Goal: Find specific page/section: Find specific page/section

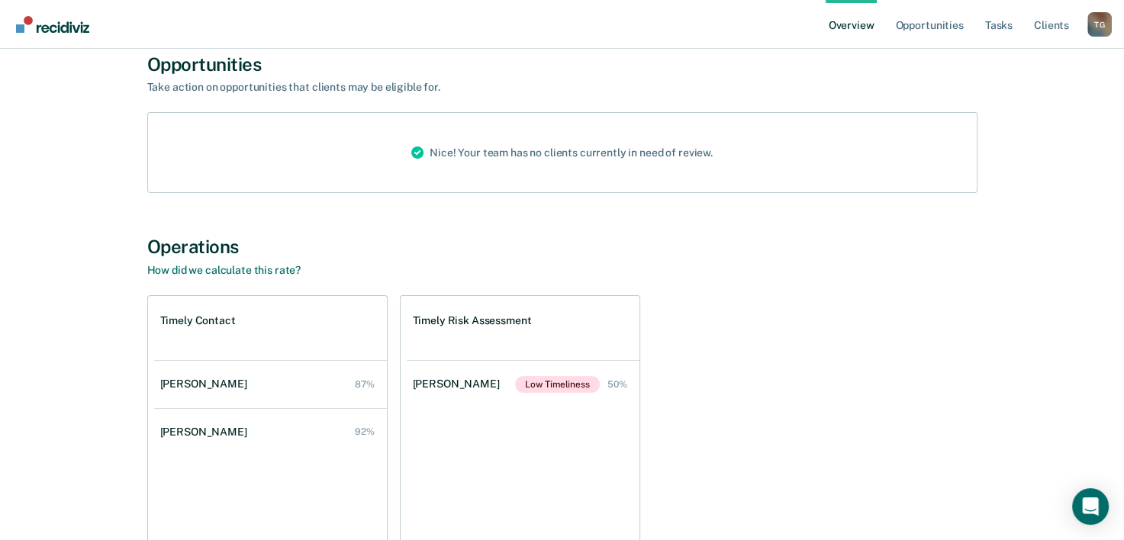
scroll to position [253, 0]
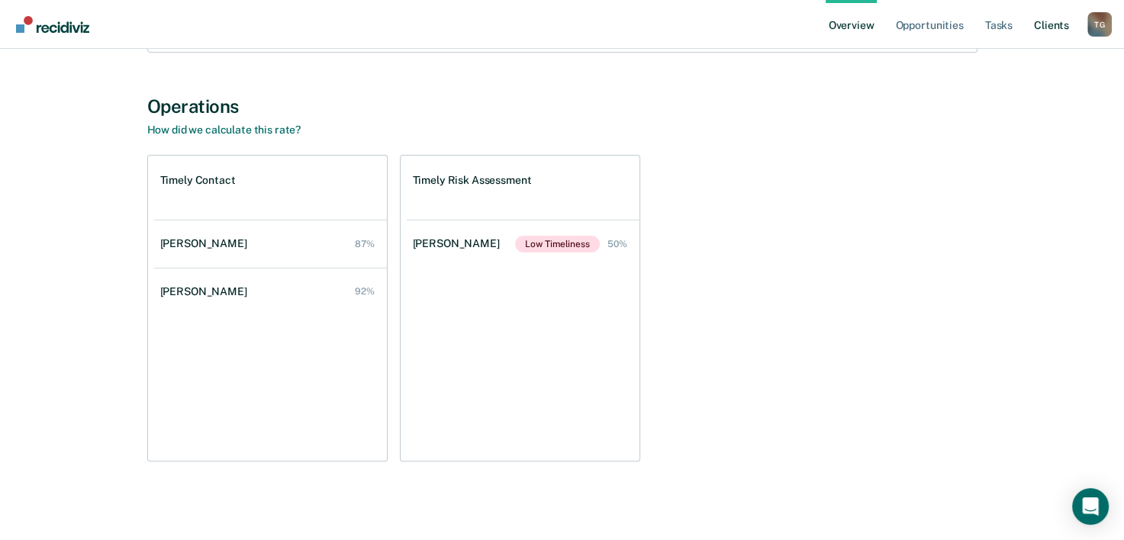
click at [1050, 27] on link "Client s" at bounding box center [1051, 24] width 41 height 49
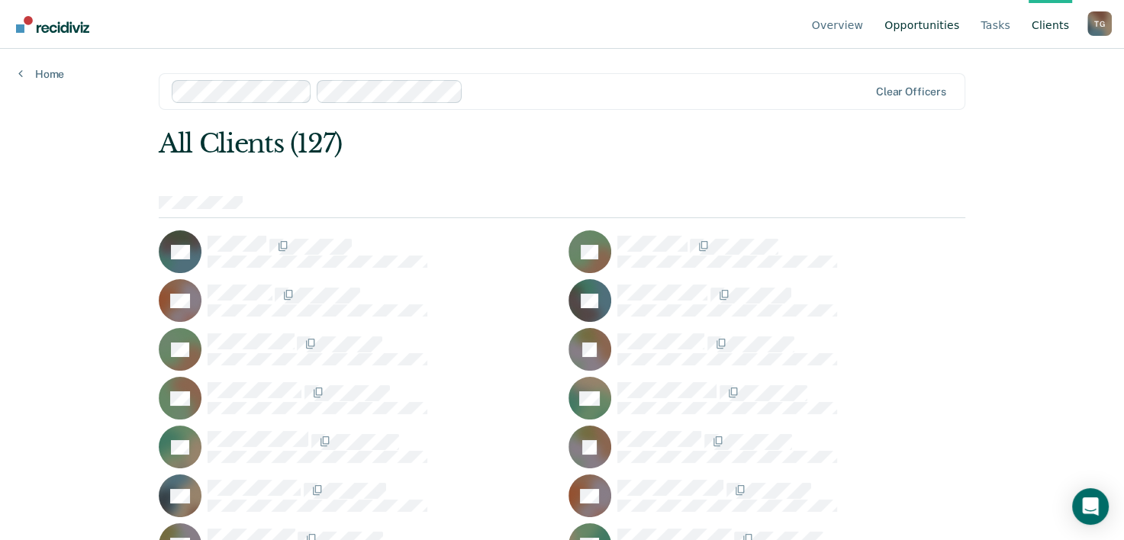
click at [930, 27] on link "Opportunities" at bounding box center [922, 24] width 81 height 49
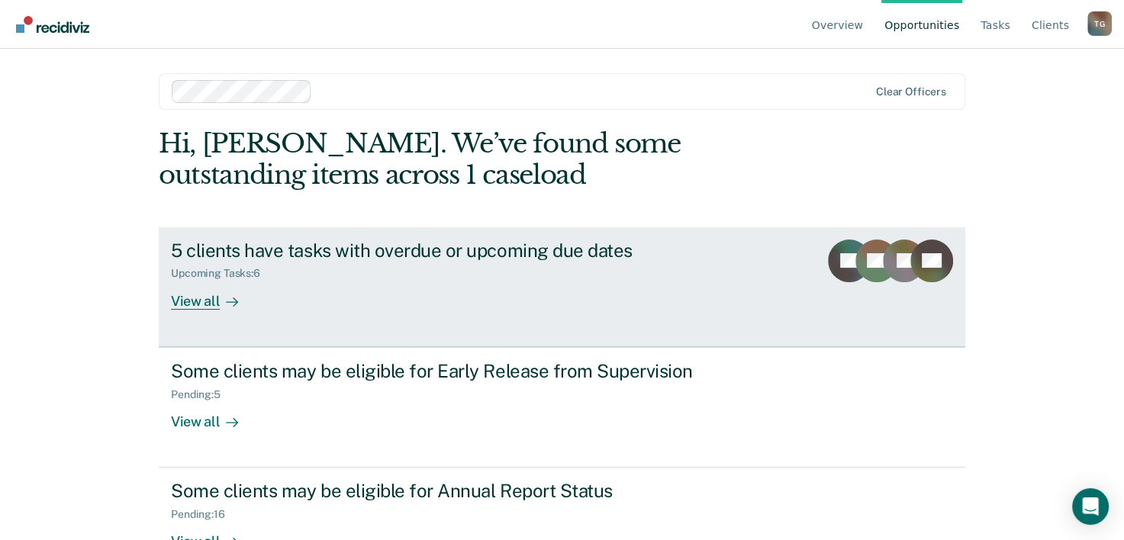
click at [192, 306] on div "View all" at bounding box center [214, 295] width 86 height 30
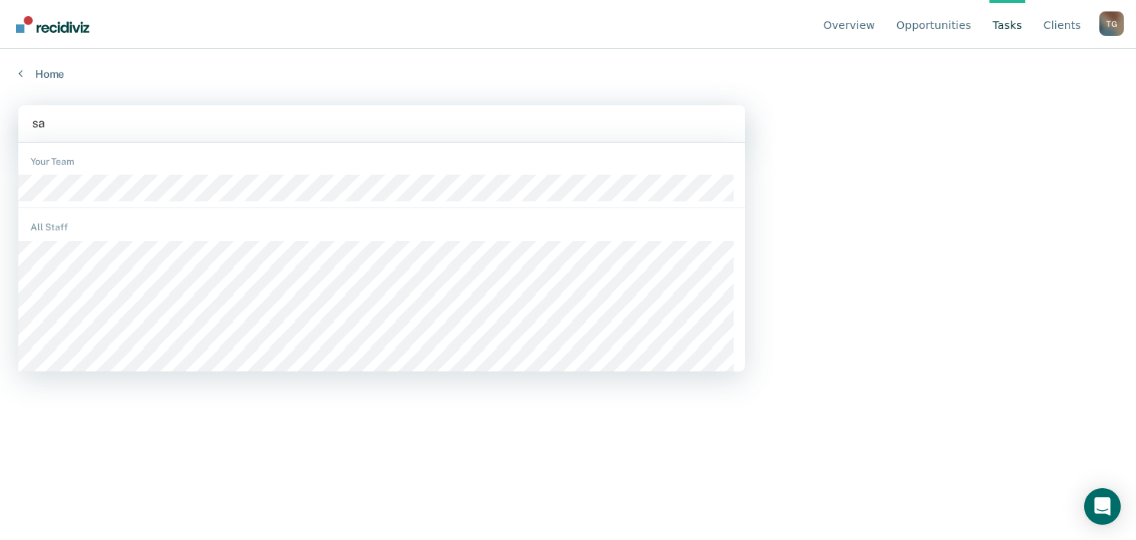
type input "sat"
